Goal: Task Accomplishment & Management: Manage account settings

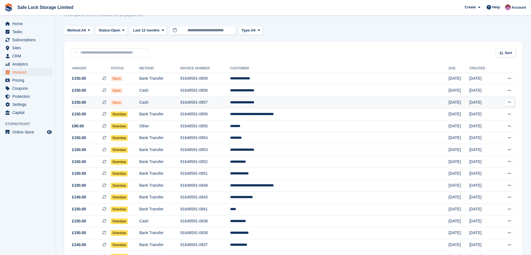
scroll to position [21, 0]
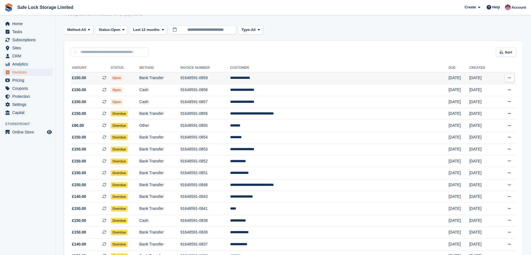
click at [308, 77] on td "**********" at bounding box center [339, 78] width 218 height 12
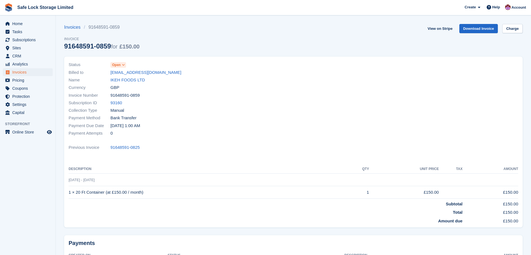
click at [277, 77] on div "Name IKEH FOODS LTD" at bounding box center [179, 80] width 221 height 8
click at [135, 72] on link "ikehfoodsnoemail@gmail.com" at bounding box center [145, 72] width 71 height 6
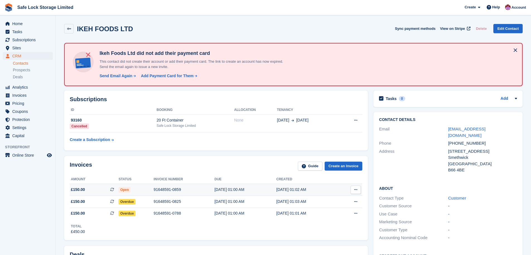
click at [323, 191] on div "[DATE] 01:02 AM" at bounding box center [307, 190] width 62 height 6
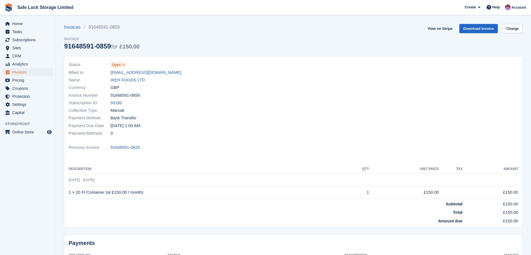
click at [121, 63] on span at bounding box center [123, 65] width 4 height 4
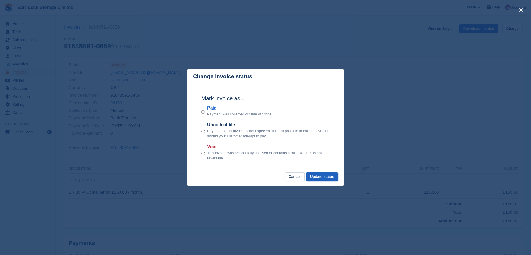
click at [323, 180] on button "Update status" at bounding box center [322, 176] width 32 height 9
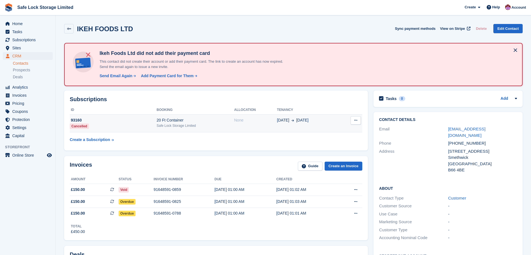
click at [259, 121] on div "None" at bounding box center [255, 120] width 43 height 6
click at [356, 122] on button at bounding box center [355, 120] width 10 height 8
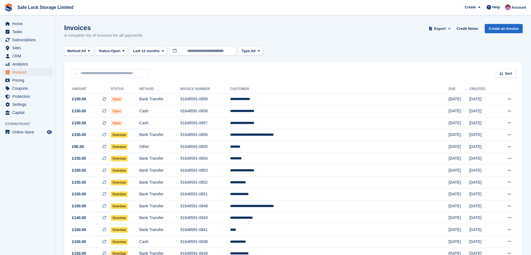
scroll to position [21, 0]
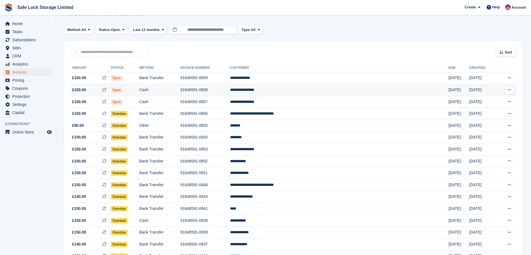
click at [180, 89] on td "Cash" at bounding box center [159, 90] width 41 height 12
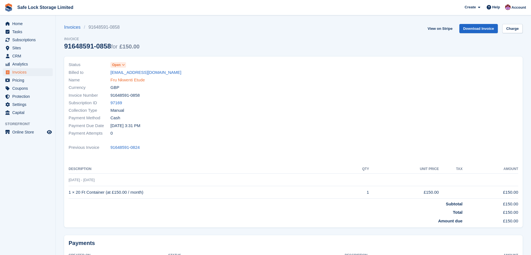
click at [130, 81] on link "Fru Nkwenti Etude" at bounding box center [127, 80] width 34 height 6
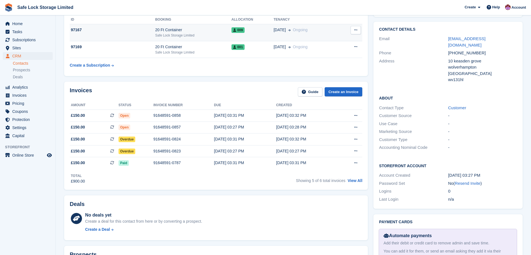
scroll to position [91, 0]
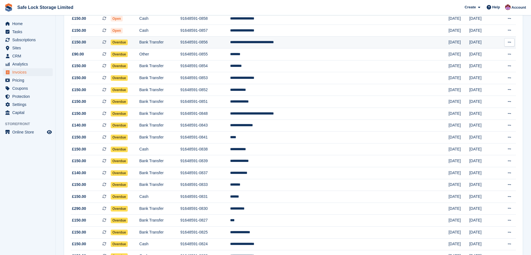
scroll to position [93, 0]
click at [139, 46] on td "Overdue" at bounding box center [125, 42] width 29 height 12
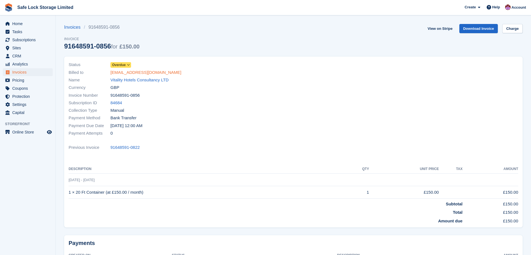
click at [125, 70] on link "[EMAIL_ADDRESS][DOMAIN_NAME]" at bounding box center [145, 72] width 71 height 6
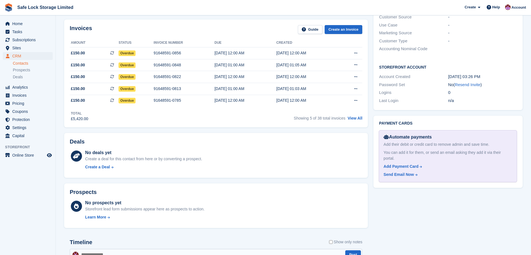
scroll to position [193, 0]
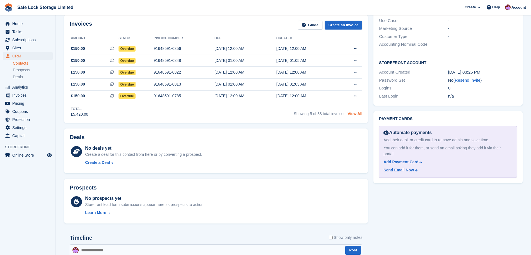
click at [348, 116] on link "View All" at bounding box center [354, 113] width 15 height 4
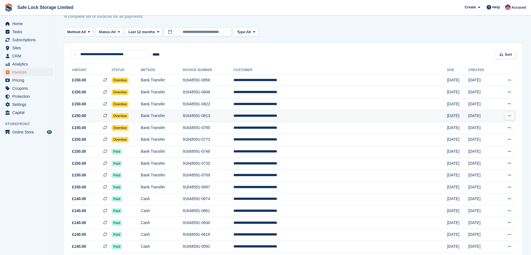
scroll to position [20, 0]
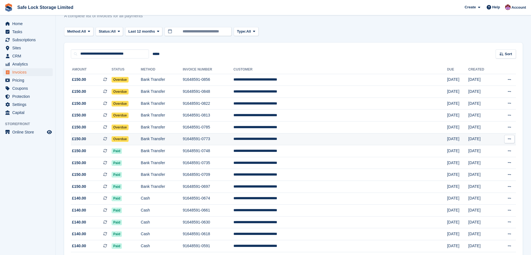
click at [182, 138] on td "Bank Transfer" at bounding box center [162, 139] width 42 height 12
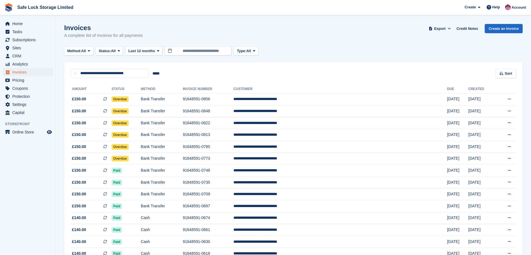
scroll to position [20, 0]
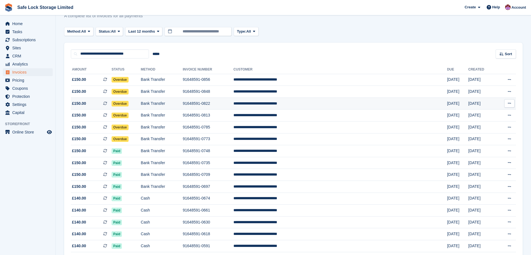
click at [233, 108] on td "91648591-0822" at bounding box center [207, 104] width 51 height 12
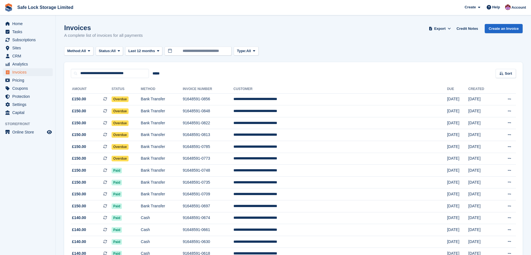
scroll to position [20, 0]
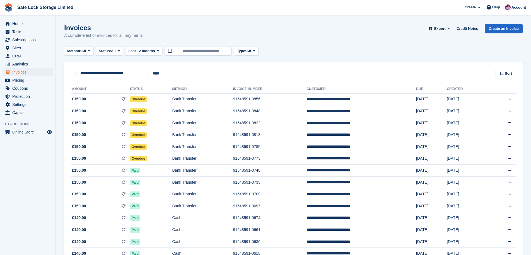
scroll to position [20, 0]
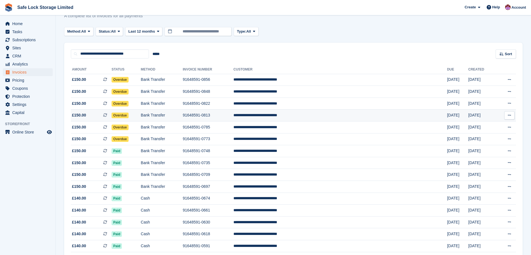
click at [233, 119] on td "91648591-0813" at bounding box center [207, 115] width 51 height 12
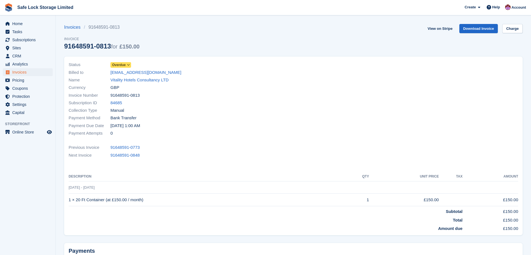
click at [124, 63] on span "Overdue" at bounding box center [119, 64] width 14 height 5
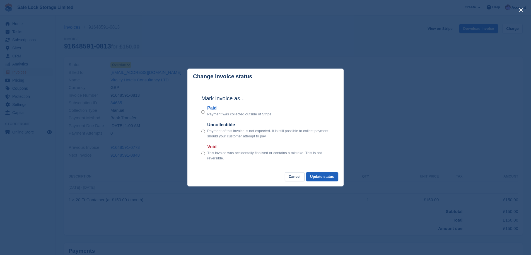
click at [313, 176] on button "Update status" at bounding box center [322, 176] width 32 height 9
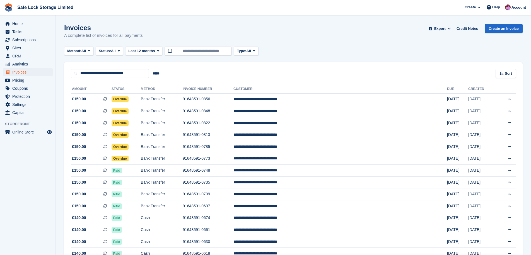
scroll to position [20, 0]
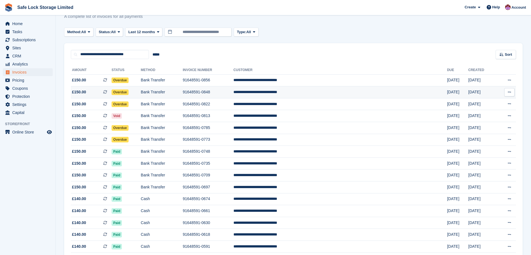
click at [314, 96] on td "**********" at bounding box center [339, 92] width 213 height 12
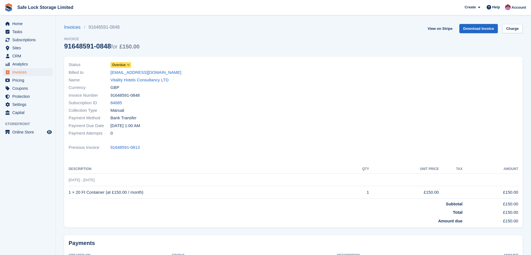
click at [127, 65] on span at bounding box center [128, 65] width 4 height 4
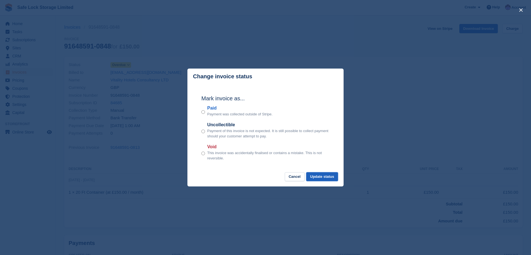
click at [330, 179] on button "Update status" at bounding box center [322, 176] width 32 height 9
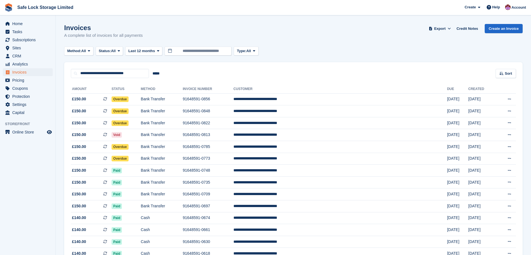
scroll to position [19, 0]
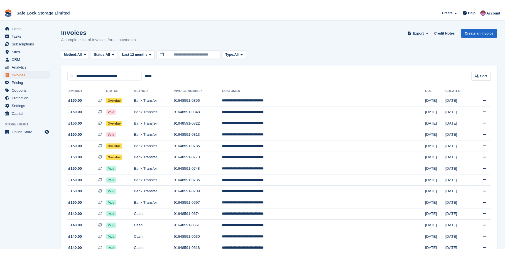
scroll to position [18, 0]
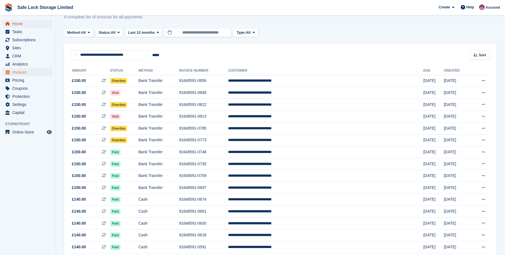
click at [26, 24] on span "Home" at bounding box center [28, 24] width 33 height 8
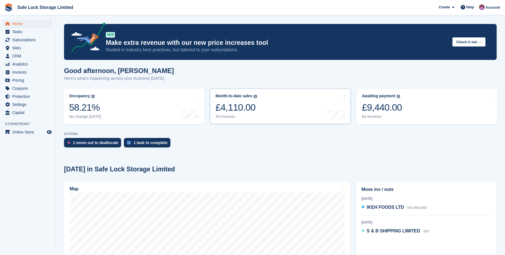
click at [317, 108] on link "Month-to-date sales The sum of all finalised invoices generated this month to d…" at bounding box center [280, 106] width 141 height 35
click at [386, 107] on div "£9,440.00" at bounding box center [382, 107] width 40 height 11
click at [388, 109] on div "£9,440.00" at bounding box center [382, 107] width 40 height 11
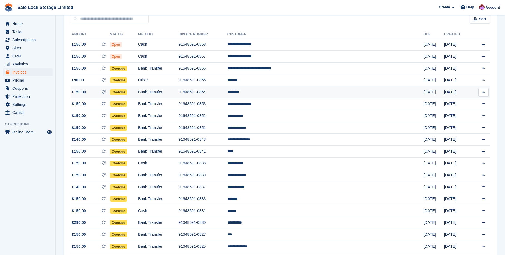
scroll to position [60, 0]
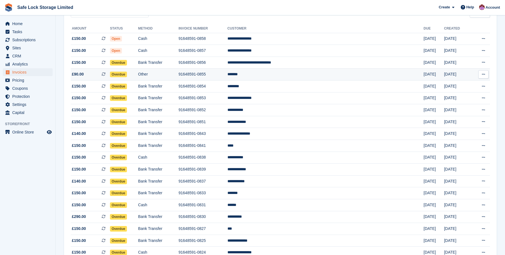
click at [227, 71] on td "91648591-0855" at bounding box center [203, 75] width 49 height 12
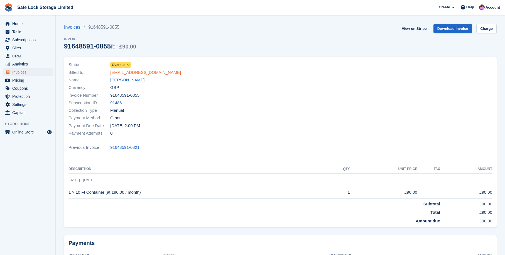
click at [130, 74] on link "[EMAIL_ADDRESS][DOMAIN_NAME]" at bounding box center [145, 72] width 71 height 6
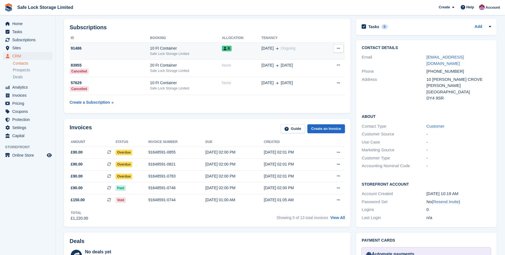
scroll to position [71, 0]
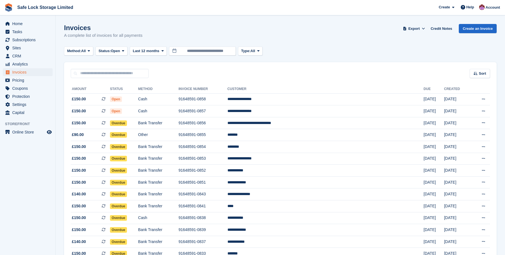
scroll to position [60, 0]
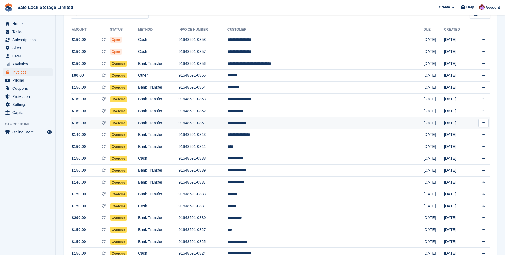
scroll to position [60, 0]
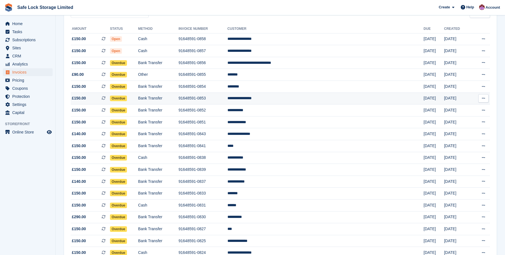
click at [227, 102] on td "91648591-0853" at bounding box center [203, 99] width 49 height 12
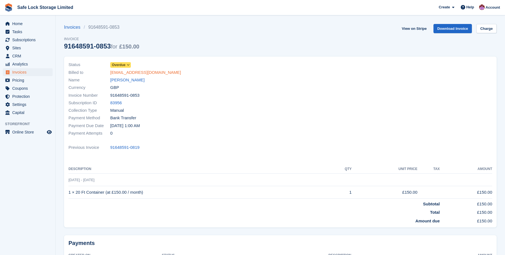
click at [156, 71] on link "[EMAIL_ADDRESS][DOMAIN_NAME]" at bounding box center [145, 72] width 71 height 6
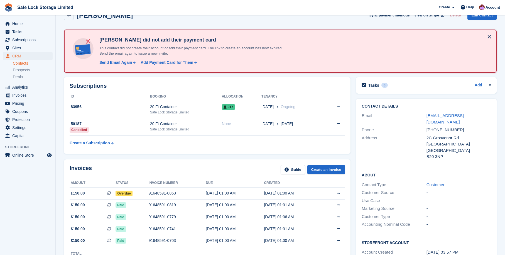
scroll to position [8, 0]
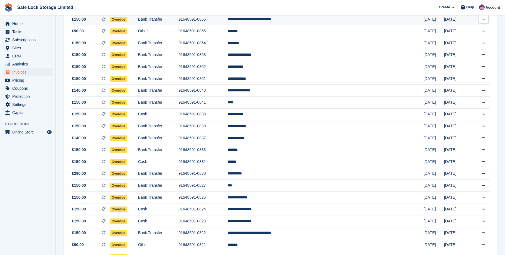
scroll to position [106, 0]
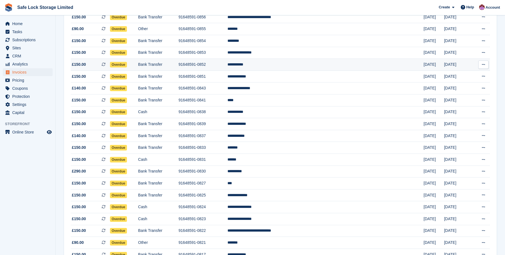
click at [227, 67] on td "91648591-0852" at bounding box center [203, 65] width 49 height 12
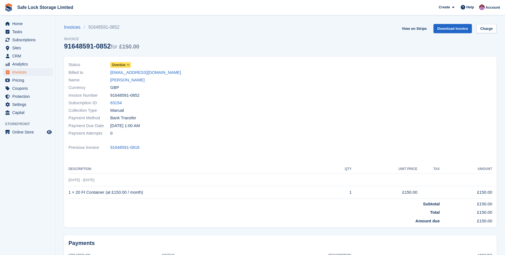
click at [131, 65] on span at bounding box center [128, 65] width 4 height 4
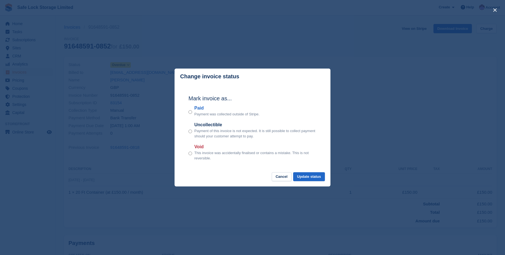
click at [188, 112] on div "Mark invoice as... Paid Payment was collected outside of Stripe. Uncollectible …" at bounding box center [252, 128] width 139 height 88
click at [312, 178] on button "Update status" at bounding box center [309, 176] width 32 height 9
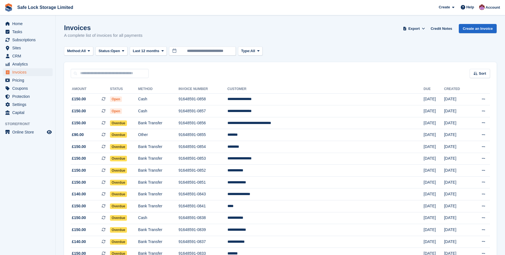
scroll to position [106, 0]
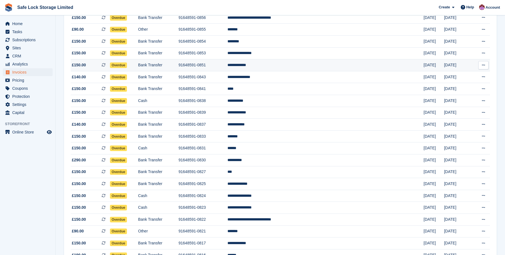
click at [214, 67] on td "91648591-0851" at bounding box center [203, 65] width 49 height 12
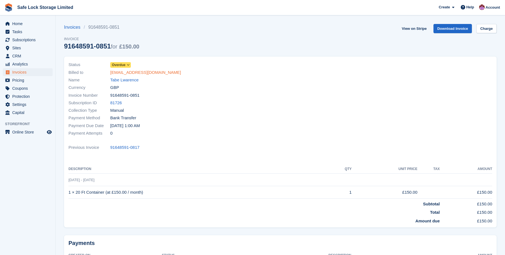
click at [138, 74] on link "noemail29@email.com" at bounding box center [145, 72] width 71 height 6
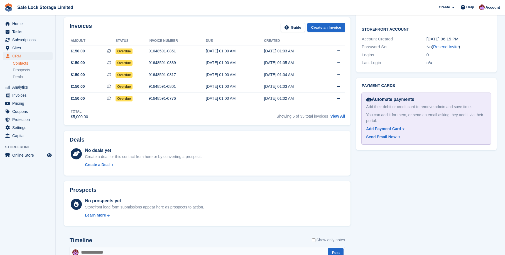
scroll to position [216, 0]
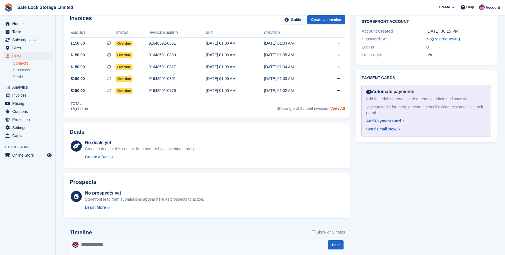
click at [336, 108] on link "View All" at bounding box center [337, 108] width 15 height 4
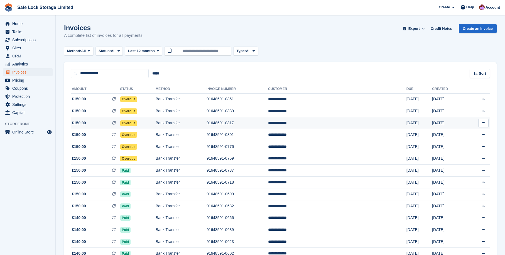
scroll to position [25, 0]
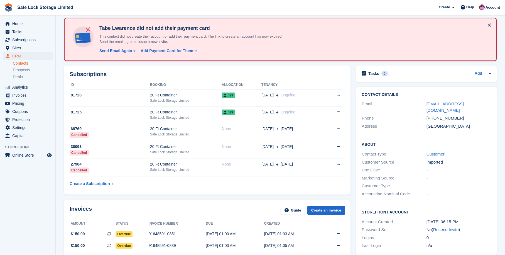
scroll to position [216, 0]
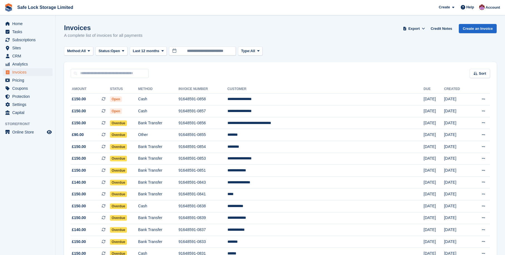
scroll to position [105, 0]
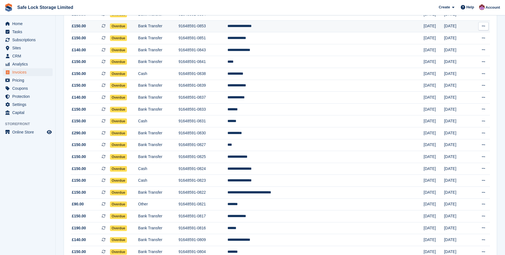
scroll to position [140, 0]
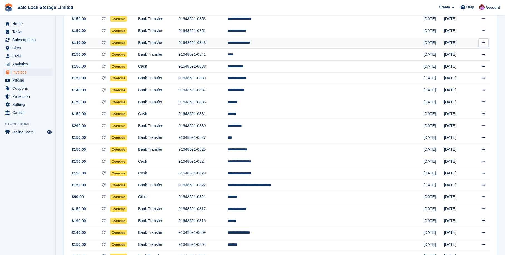
click at [173, 44] on td "Bank Transfer" at bounding box center [158, 43] width 40 height 12
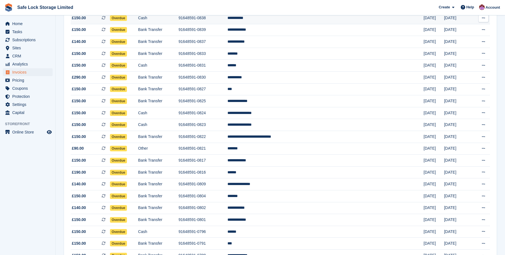
scroll to position [189, 0]
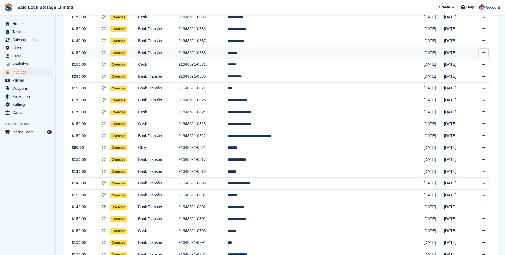
click at [303, 57] on td "*******" at bounding box center [326, 53] width 196 height 12
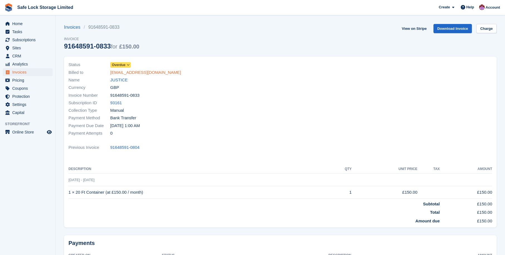
click at [123, 73] on link "[EMAIL_ADDRESS][DOMAIN_NAME]" at bounding box center [145, 72] width 71 height 6
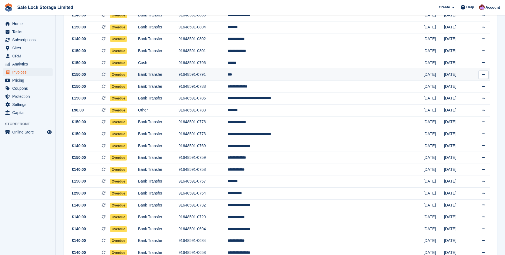
scroll to position [358, 0]
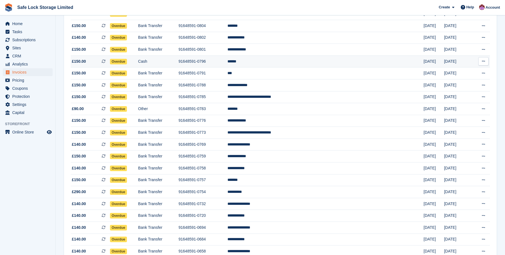
click at [304, 67] on td "******" at bounding box center [326, 61] width 196 height 12
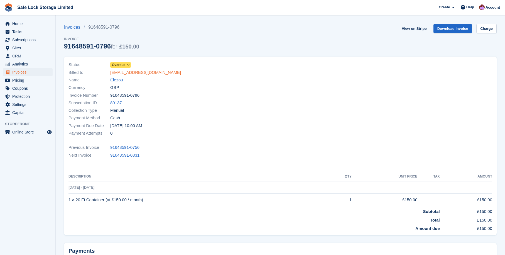
click at [135, 73] on link "noemail25@email.com" at bounding box center [145, 72] width 71 height 6
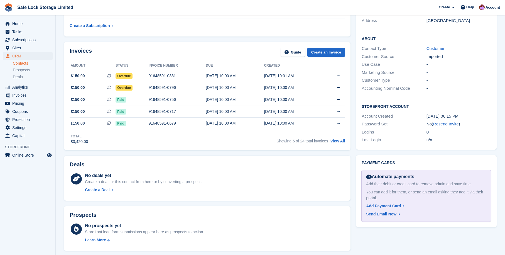
scroll to position [132, 0]
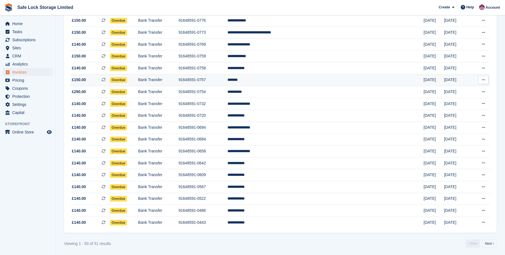
scroll to position [473, 0]
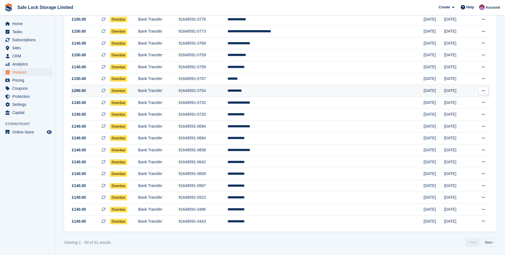
click at [300, 86] on td "**********" at bounding box center [326, 91] width 196 height 12
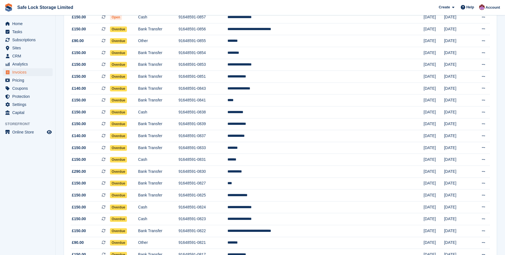
scroll to position [0, 0]
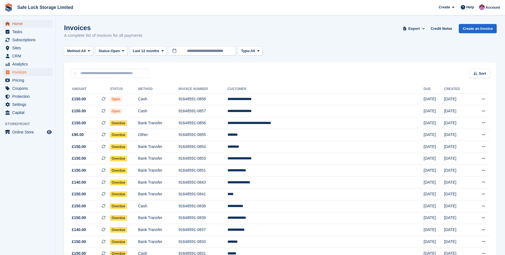
click at [20, 22] on span "Home" at bounding box center [28, 24] width 33 height 8
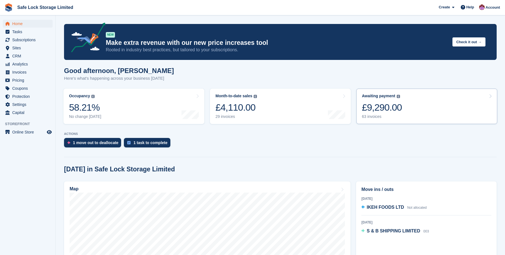
click at [383, 109] on div "£9,290.00" at bounding box center [382, 107] width 40 height 11
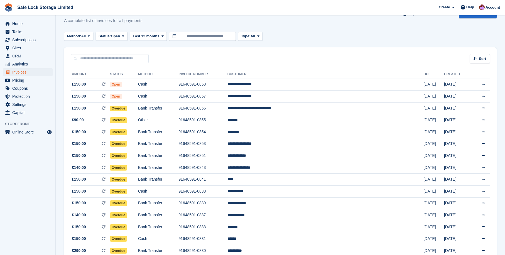
scroll to position [17, 0]
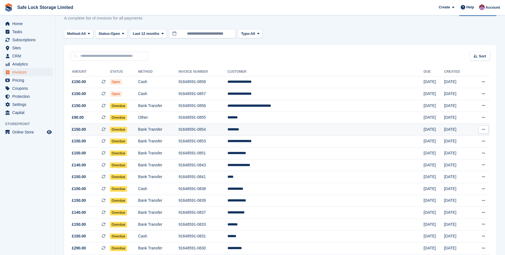
click at [309, 132] on td "********" at bounding box center [326, 130] width 196 height 12
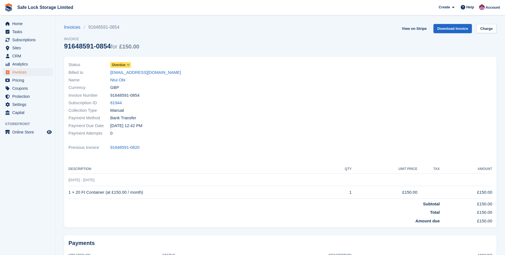
click at [122, 77] on div "Name Ntui Obi" at bounding box center [173, 80] width 209 height 8
click at [120, 80] on link "Ntui Obi" at bounding box center [117, 80] width 15 height 6
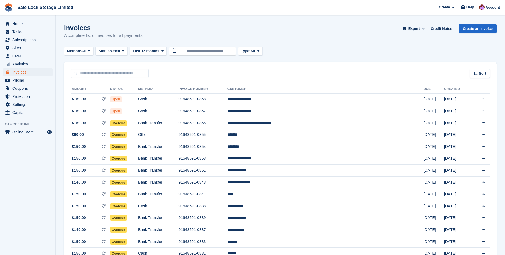
scroll to position [17, 0]
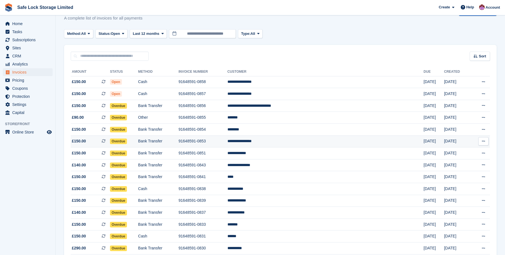
click at [305, 143] on td "**********" at bounding box center [326, 141] width 196 height 12
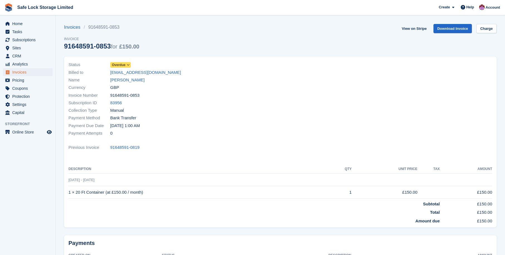
click at [123, 64] on span "Overdue" at bounding box center [119, 64] width 14 height 5
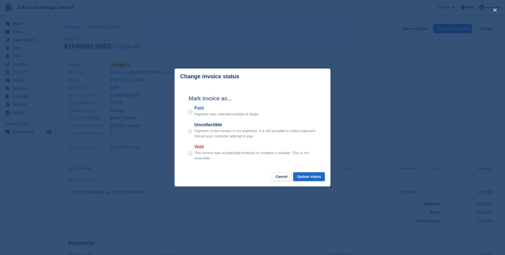
click at [187, 111] on div "Mark invoice as... Paid Payment was collected outside of Stripe. Uncollectible …" at bounding box center [252, 128] width 139 height 88
click at [309, 173] on button "Update status" at bounding box center [309, 176] width 32 height 9
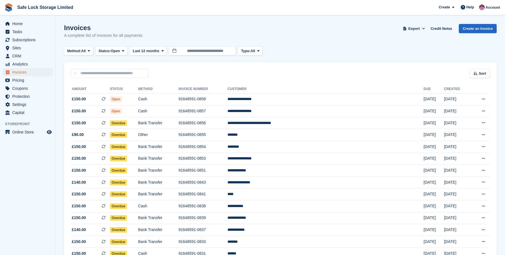
scroll to position [17, 0]
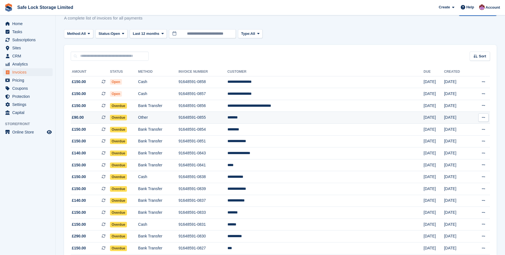
click at [179, 115] on td "Other" at bounding box center [158, 118] width 40 height 12
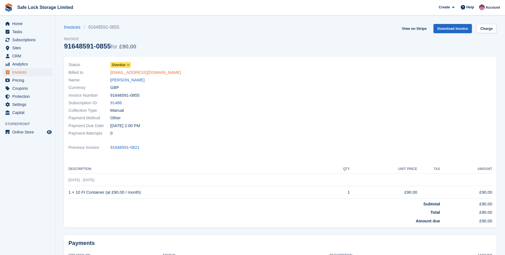
click at [120, 73] on link "[EMAIL_ADDRESS][DOMAIN_NAME]" at bounding box center [145, 72] width 71 height 6
